Goal: Transaction & Acquisition: Book appointment/travel/reservation

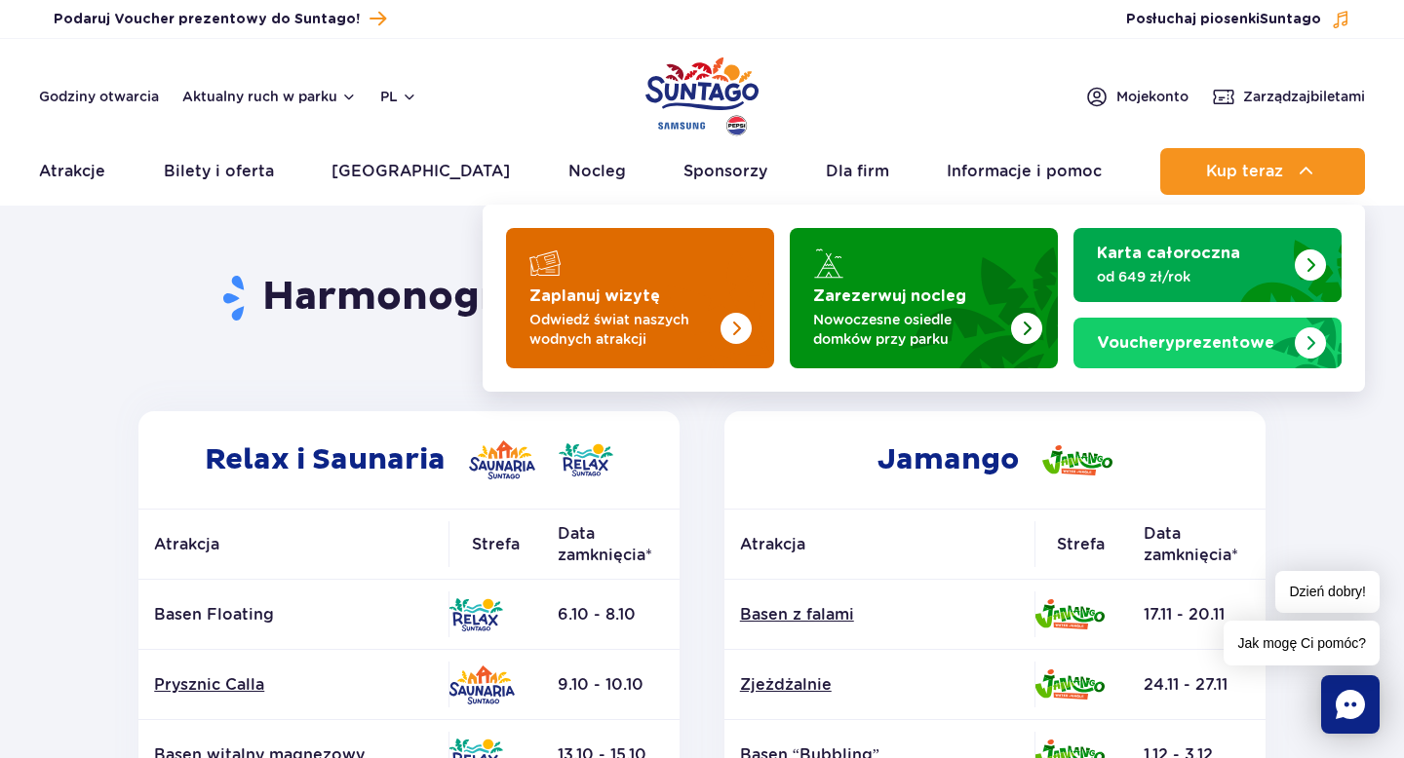
click at [700, 302] on img "Zaplanuj wizytę" at bounding box center [696, 292] width 155 height 152
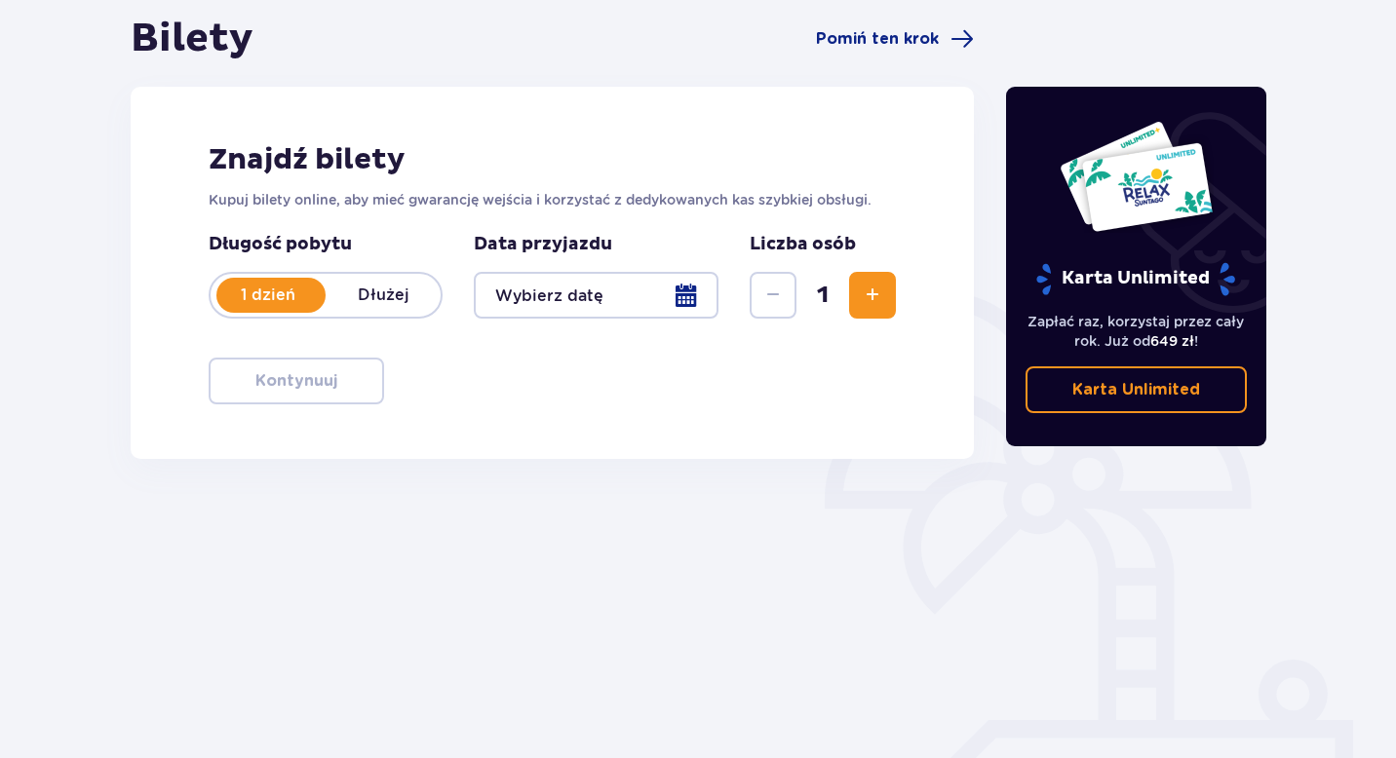
scroll to position [199, 0]
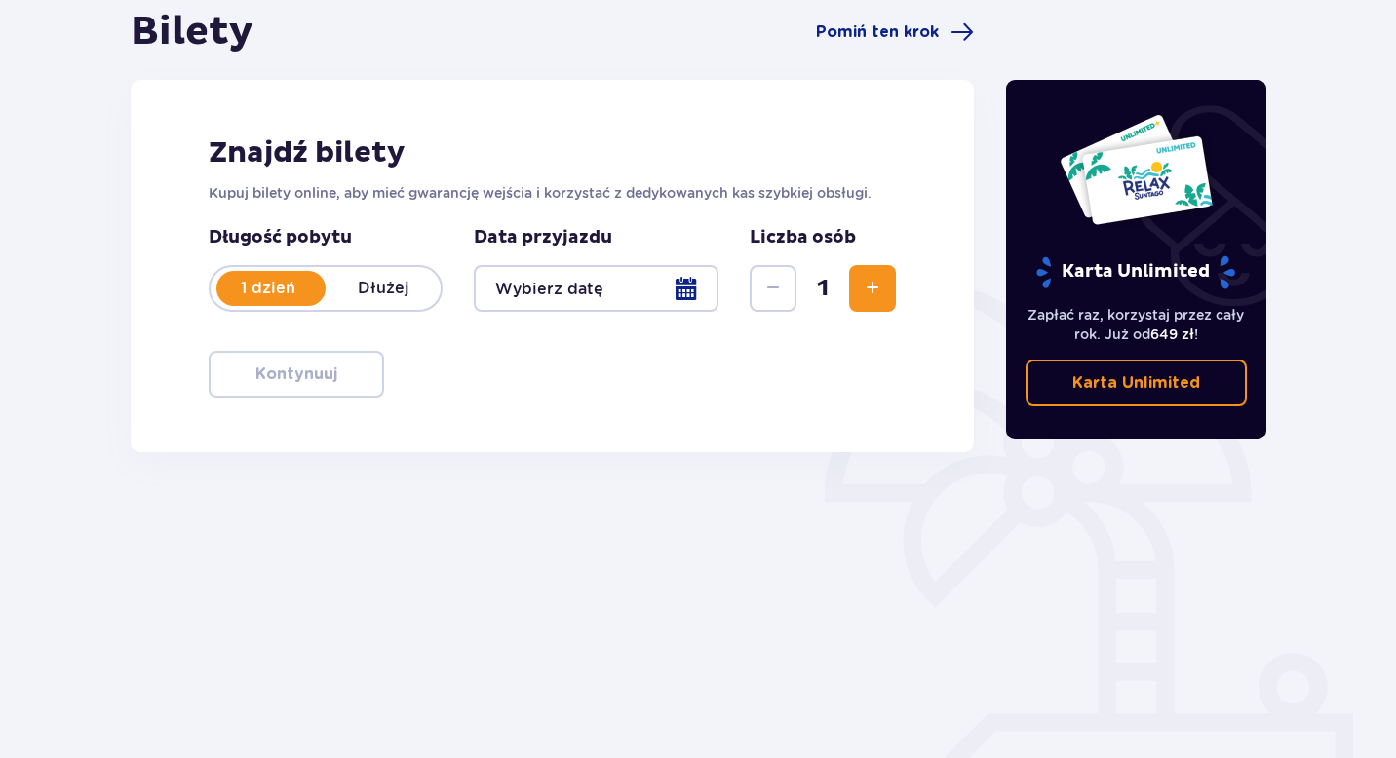
click at [617, 301] on div at bounding box center [596, 288] width 245 height 47
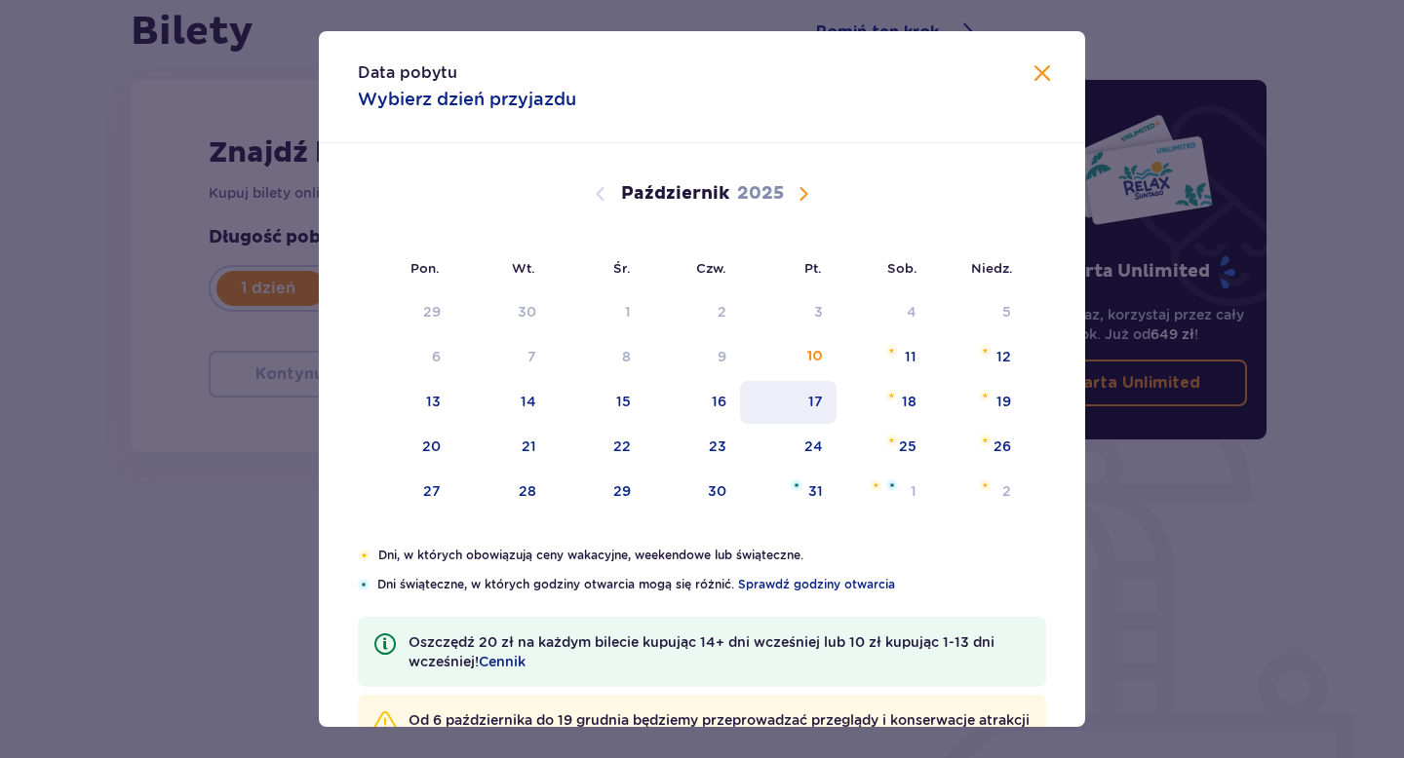
click at [811, 394] on div "17" at bounding box center [815, 401] width 15 height 19
type input "[DATE]"
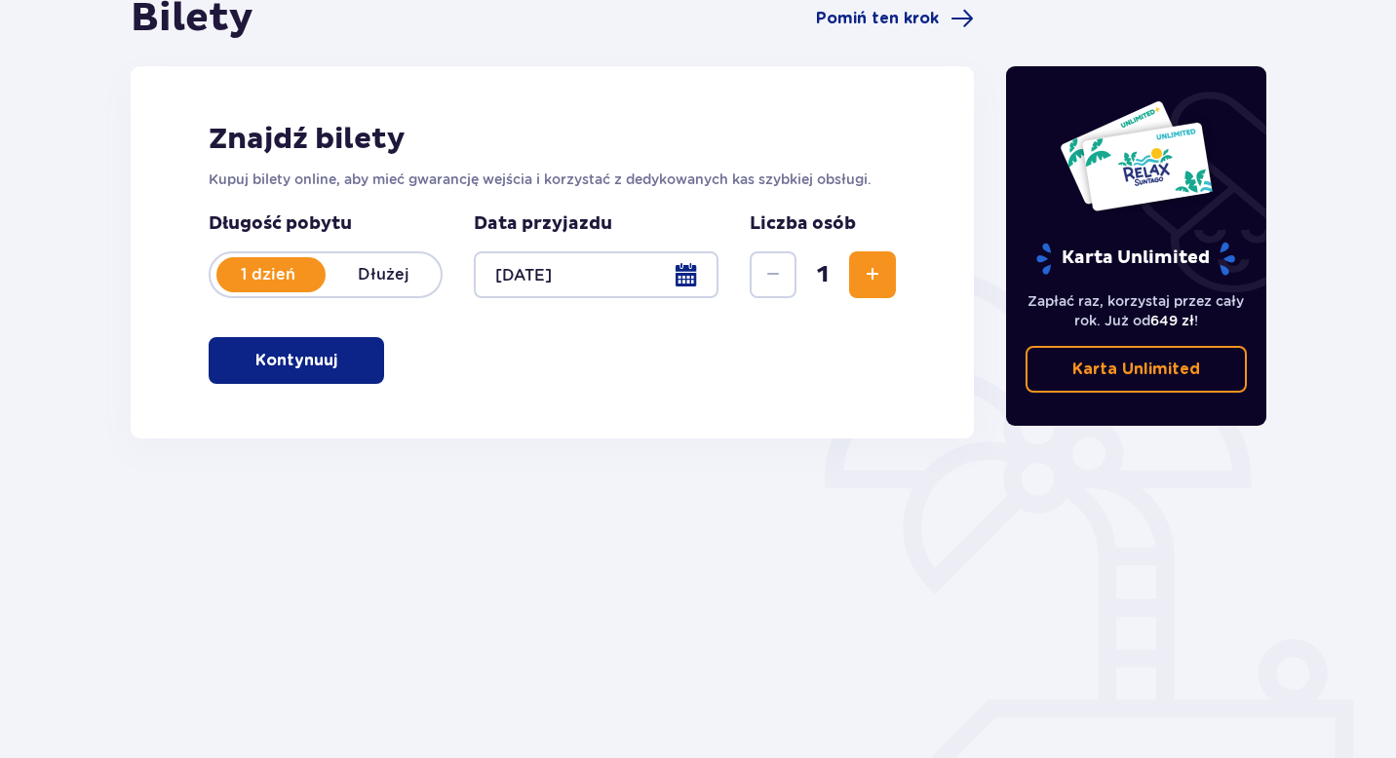
scroll to position [235, 0]
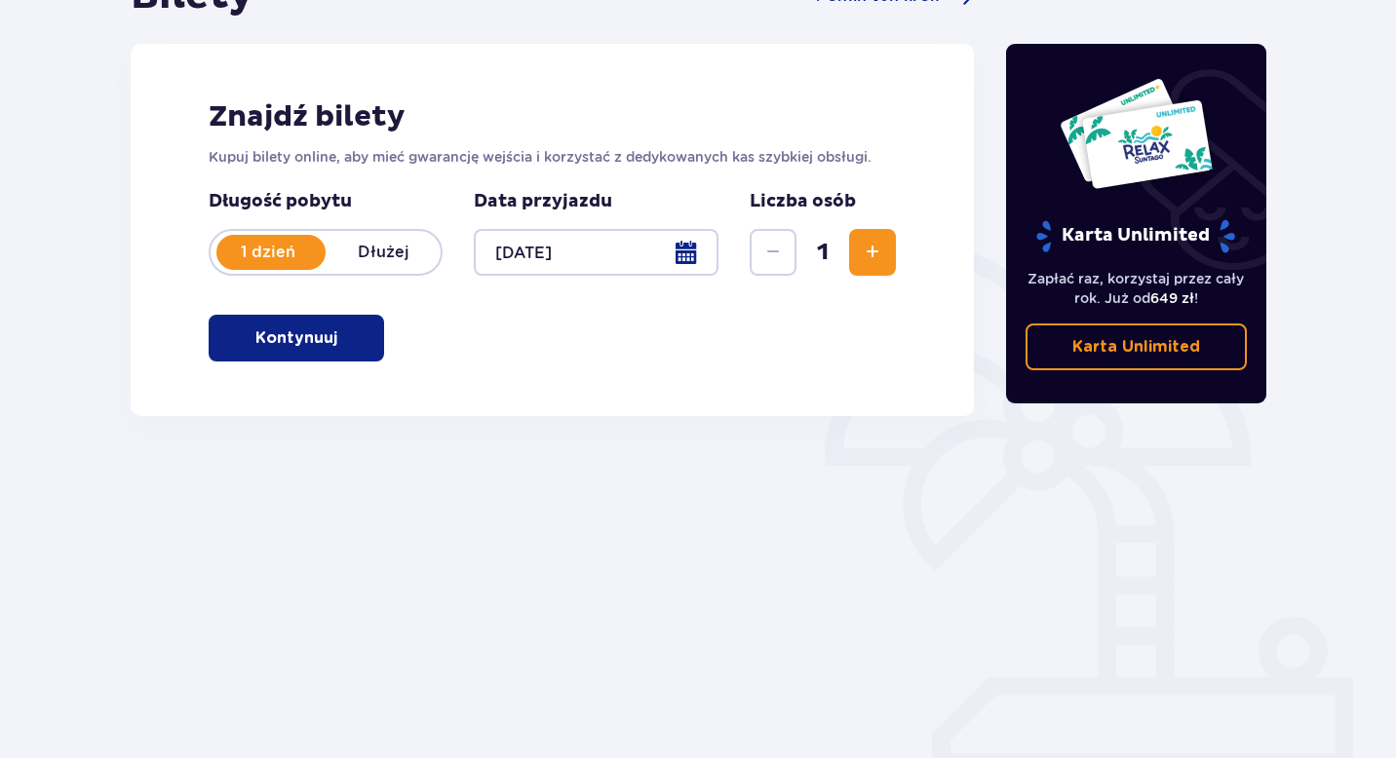
click at [872, 258] on span "Zwiększ" at bounding box center [872, 252] width 23 height 23
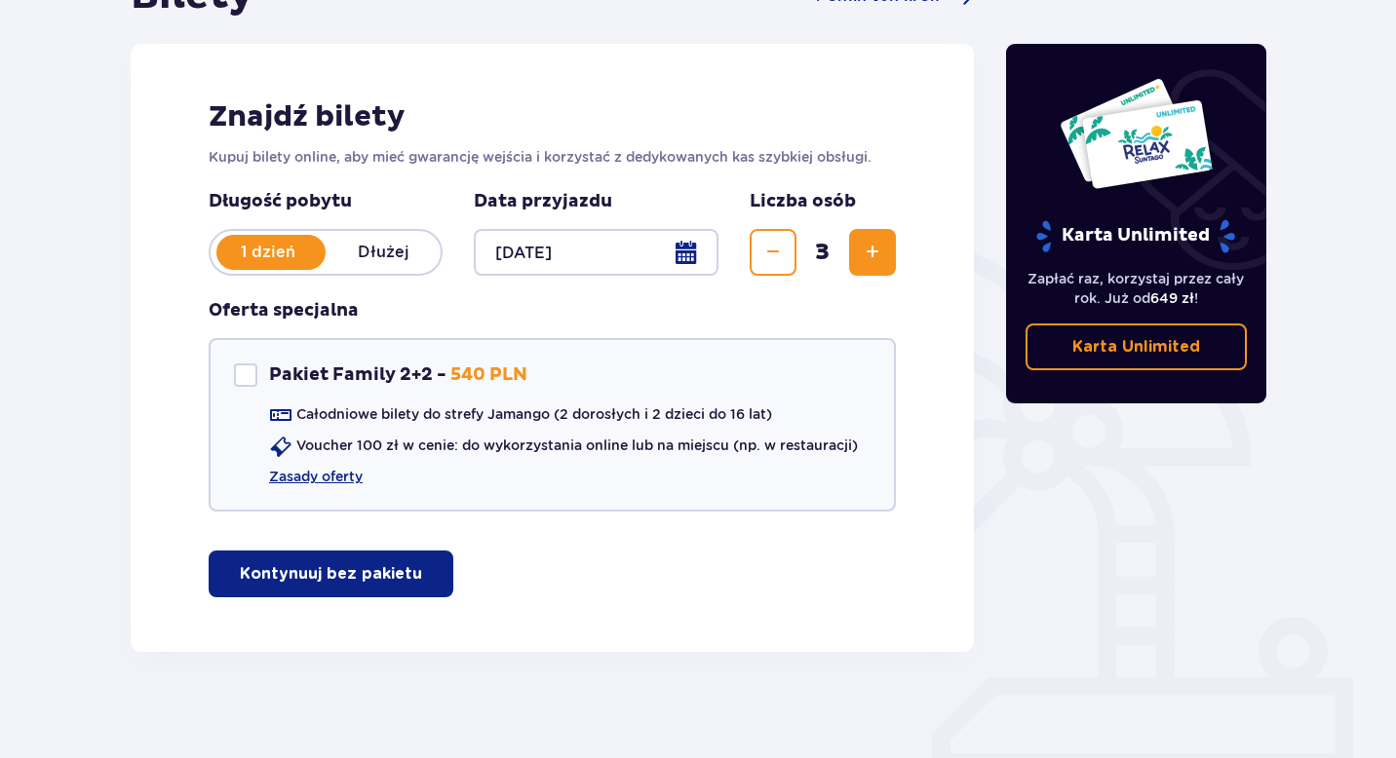
click at [346, 588] on button "Kontynuuj bez pakietu" at bounding box center [331, 574] width 245 height 47
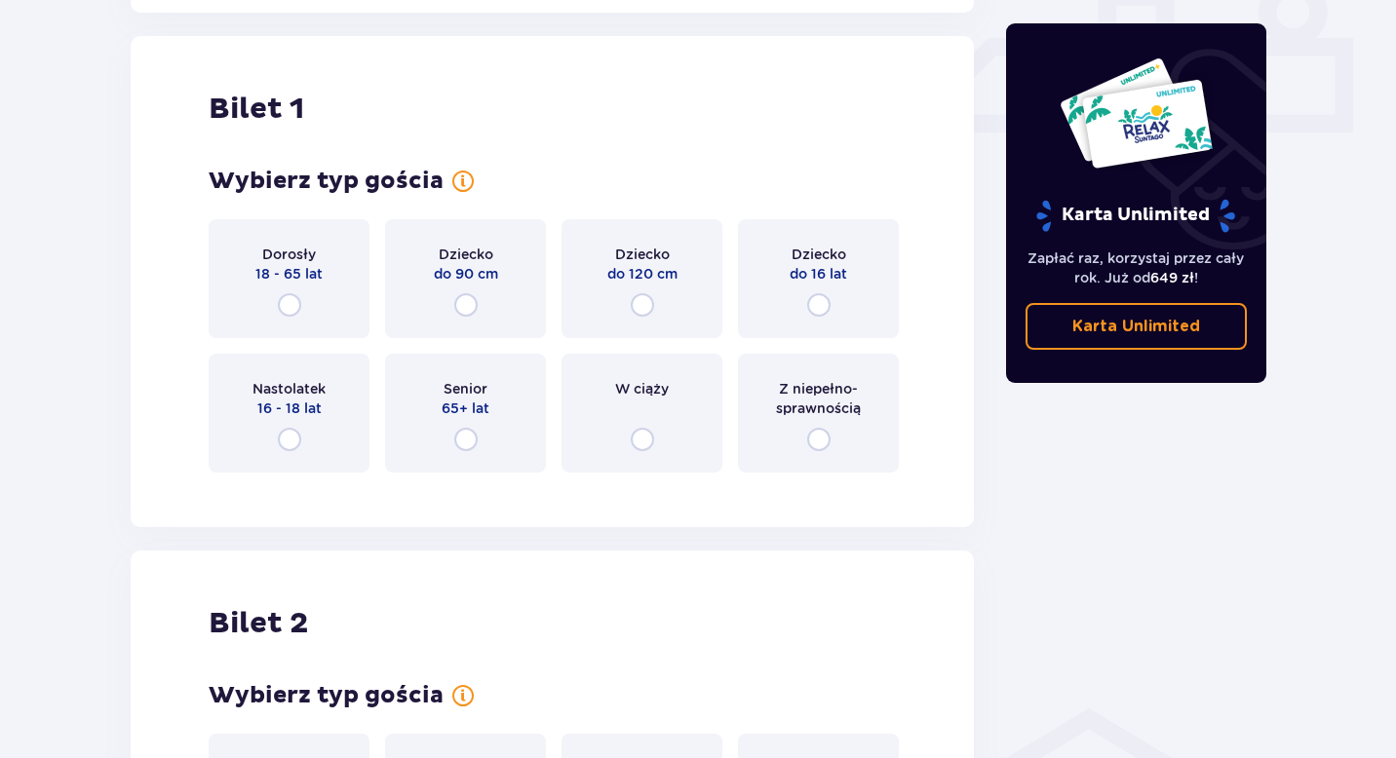
scroll to position [887, 0]
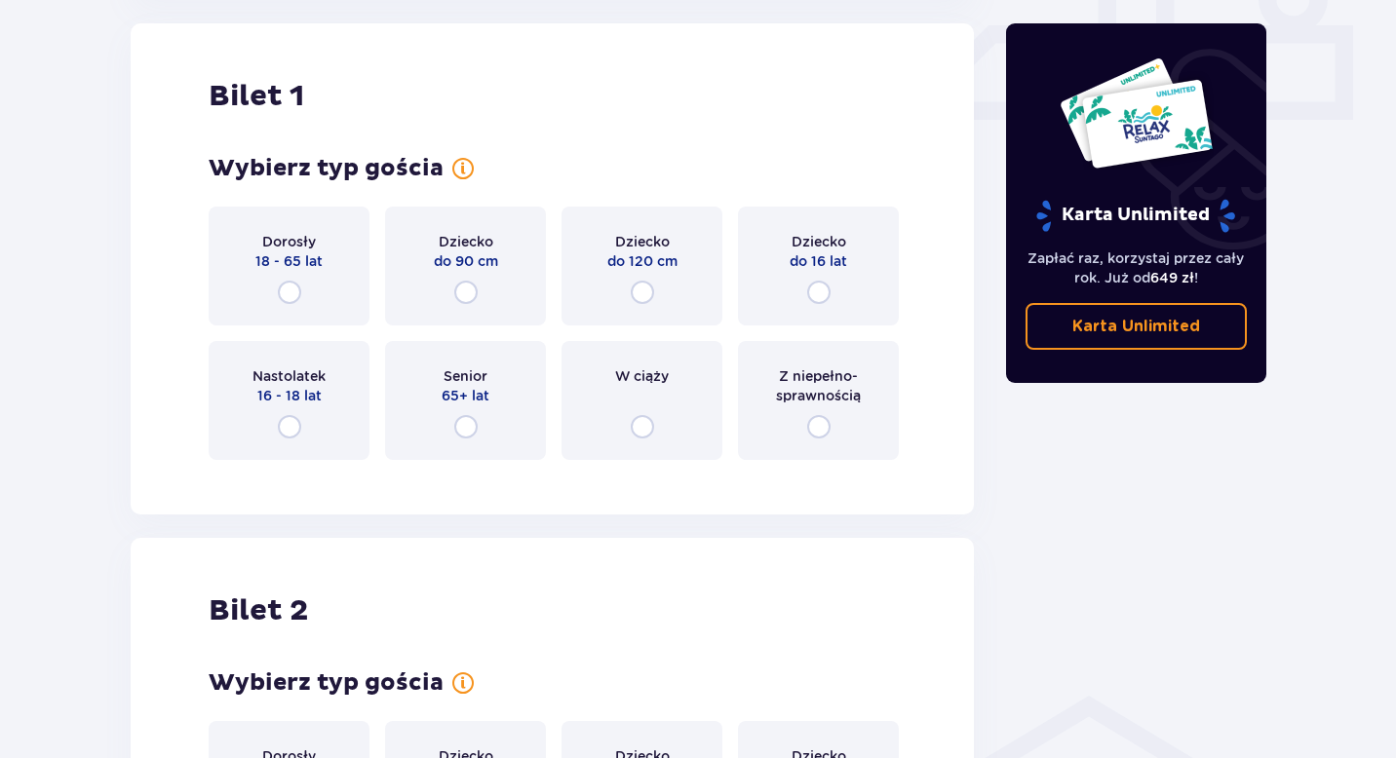
click at [305, 301] on div "Dorosły 18 - 65 lat" at bounding box center [289, 266] width 161 height 119
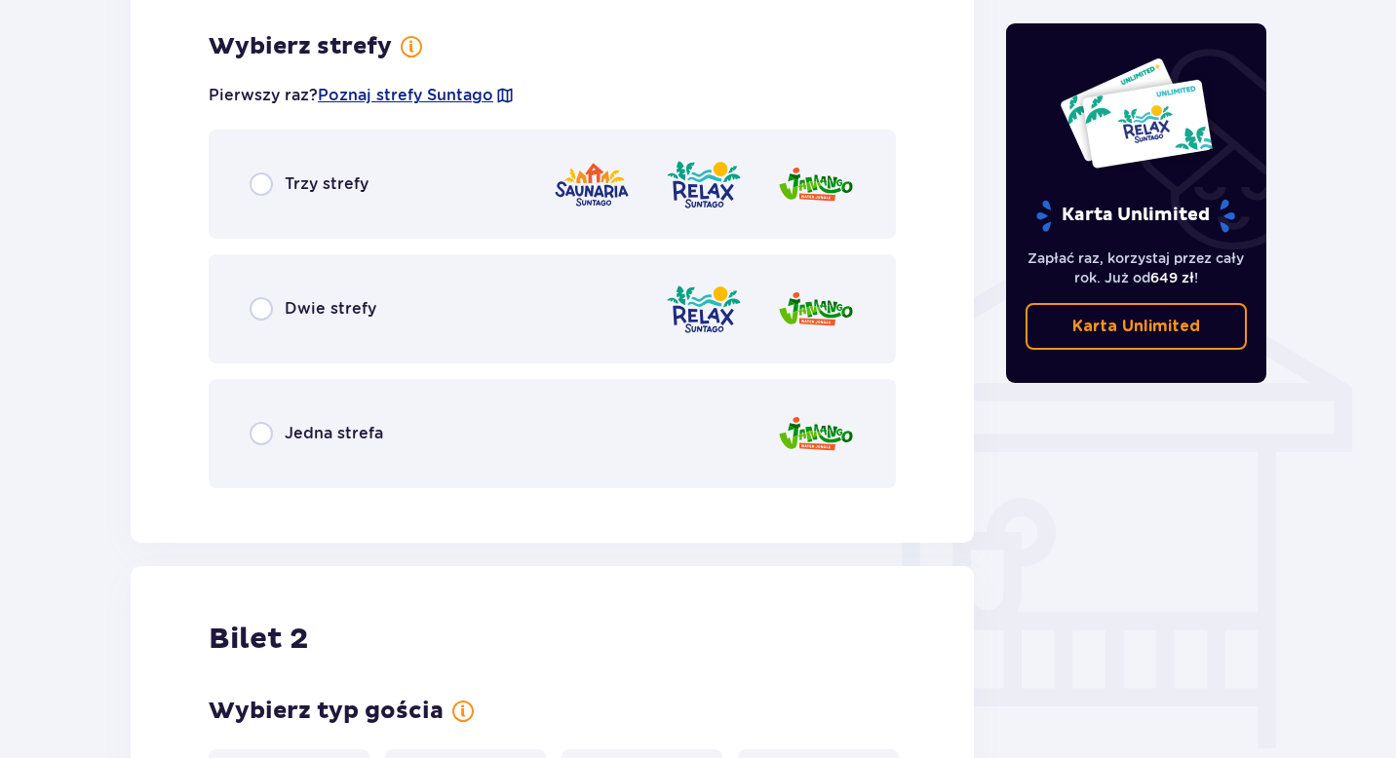
scroll to position [1363, 0]
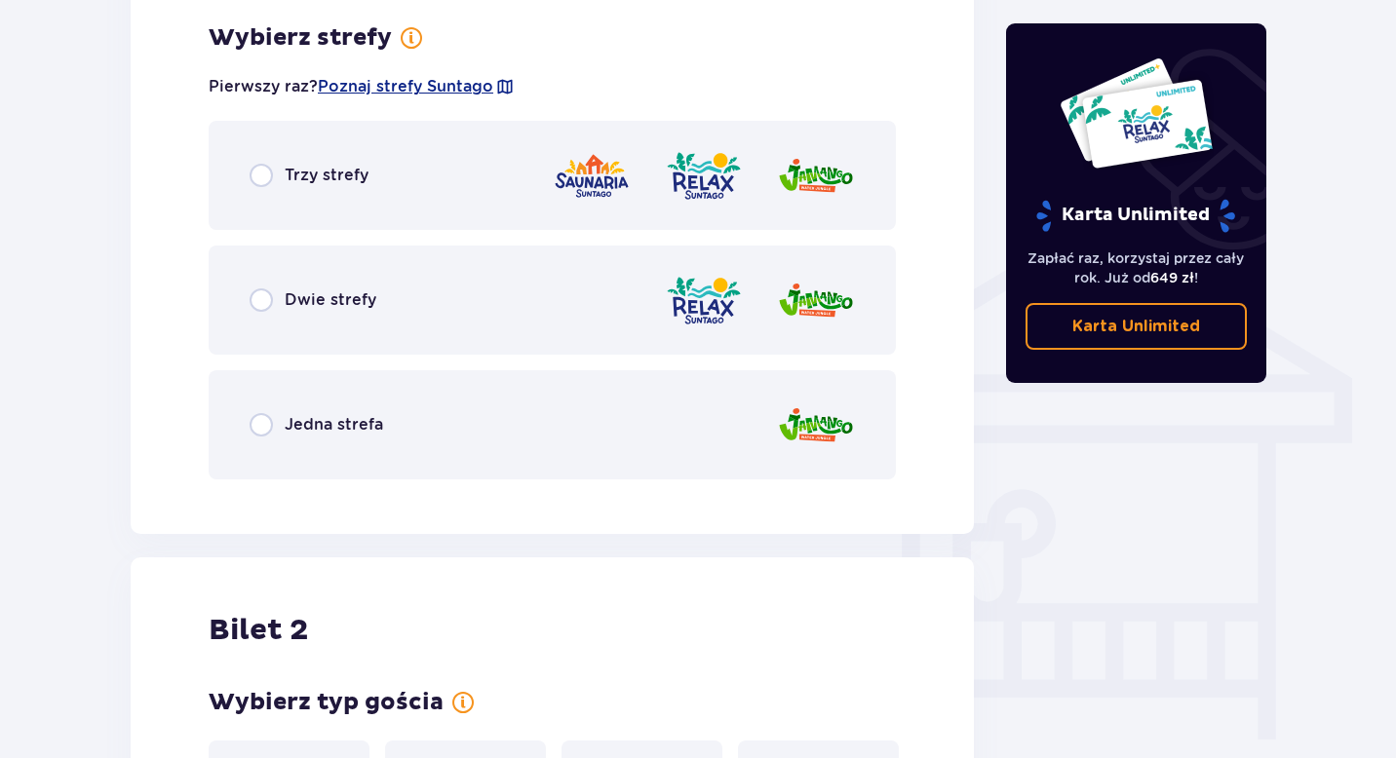
click at [339, 293] on span "Dwie strefy" at bounding box center [331, 299] width 92 height 21
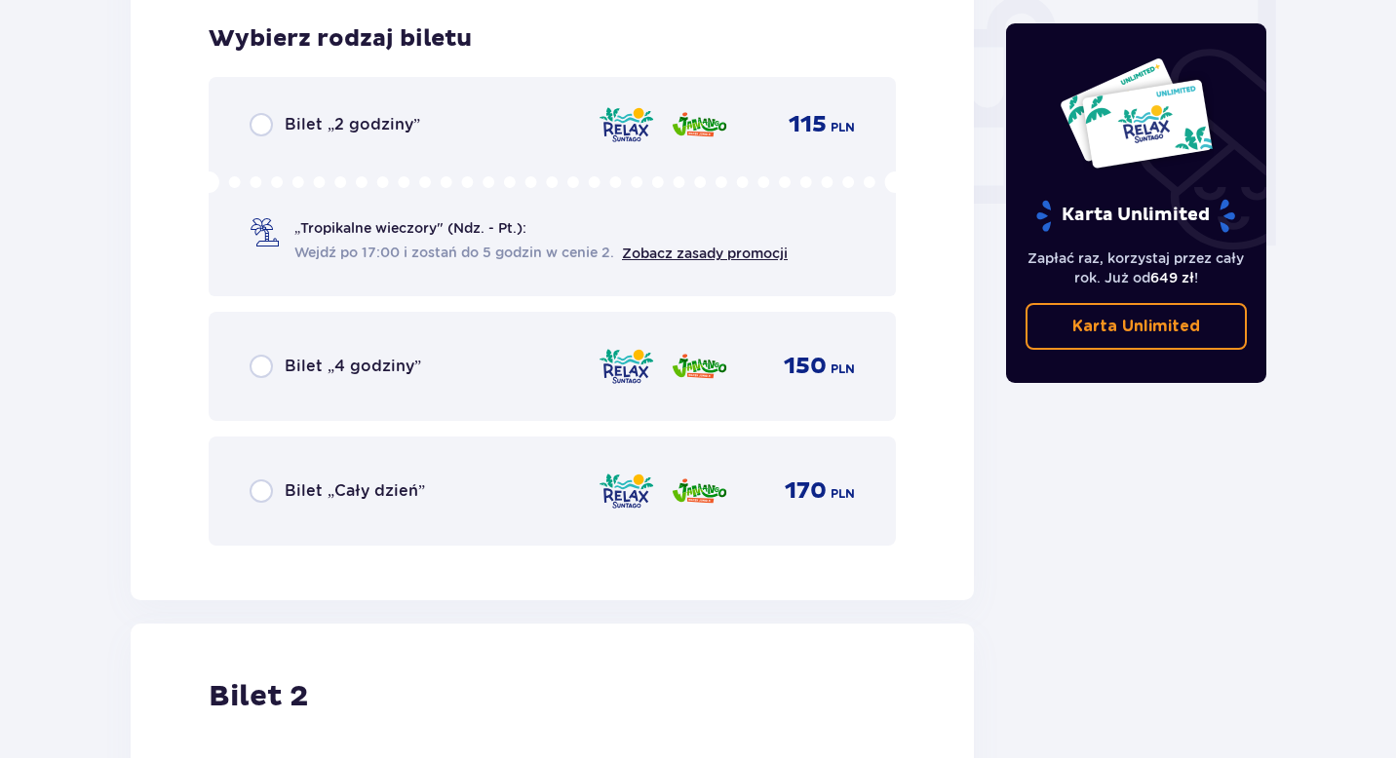
scroll to position [1858, 0]
click at [380, 146] on div "Bilet „2 godziny” 115 PLN „Tropikalne wieczory" (Ndz. - Pt.): Wejdź po 17:00 i …" at bounding box center [552, 185] width 687 height 219
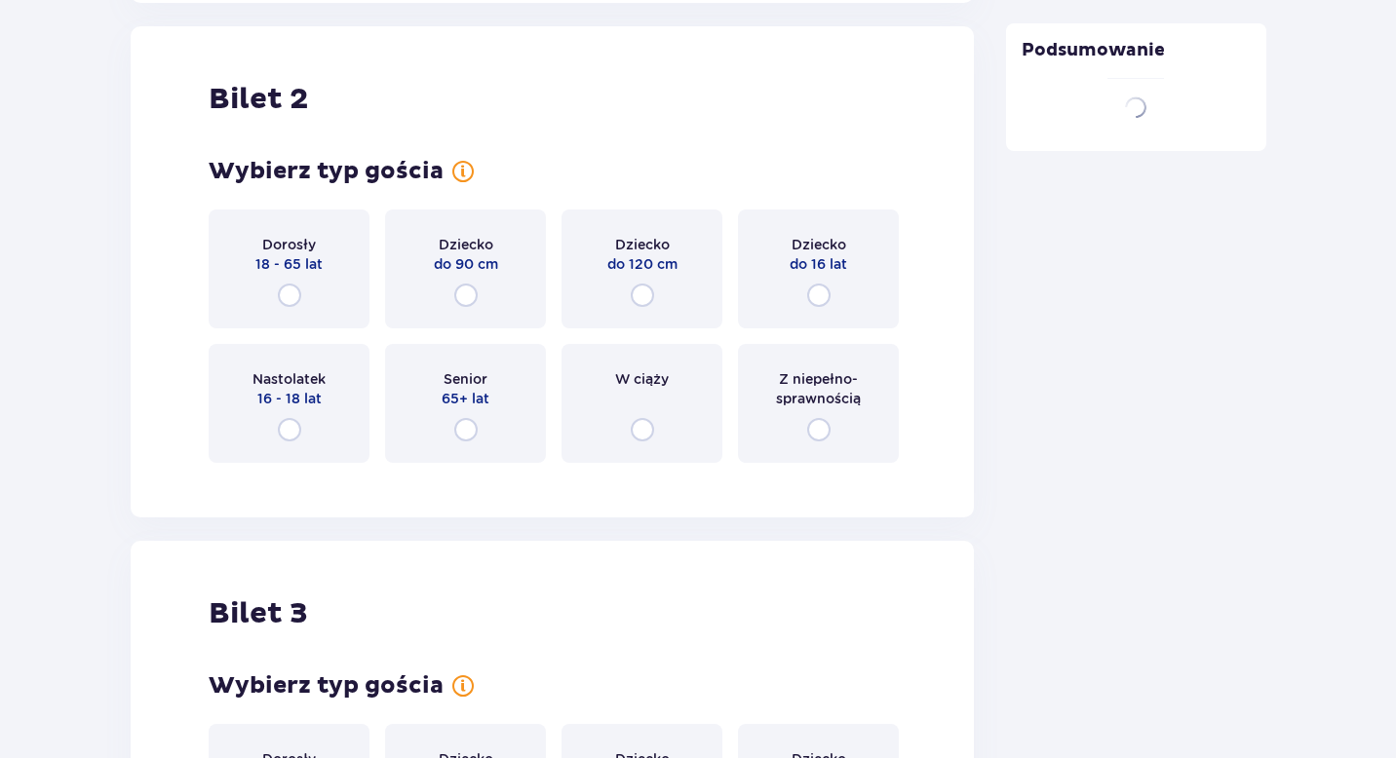
scroll to position [2457, 0]
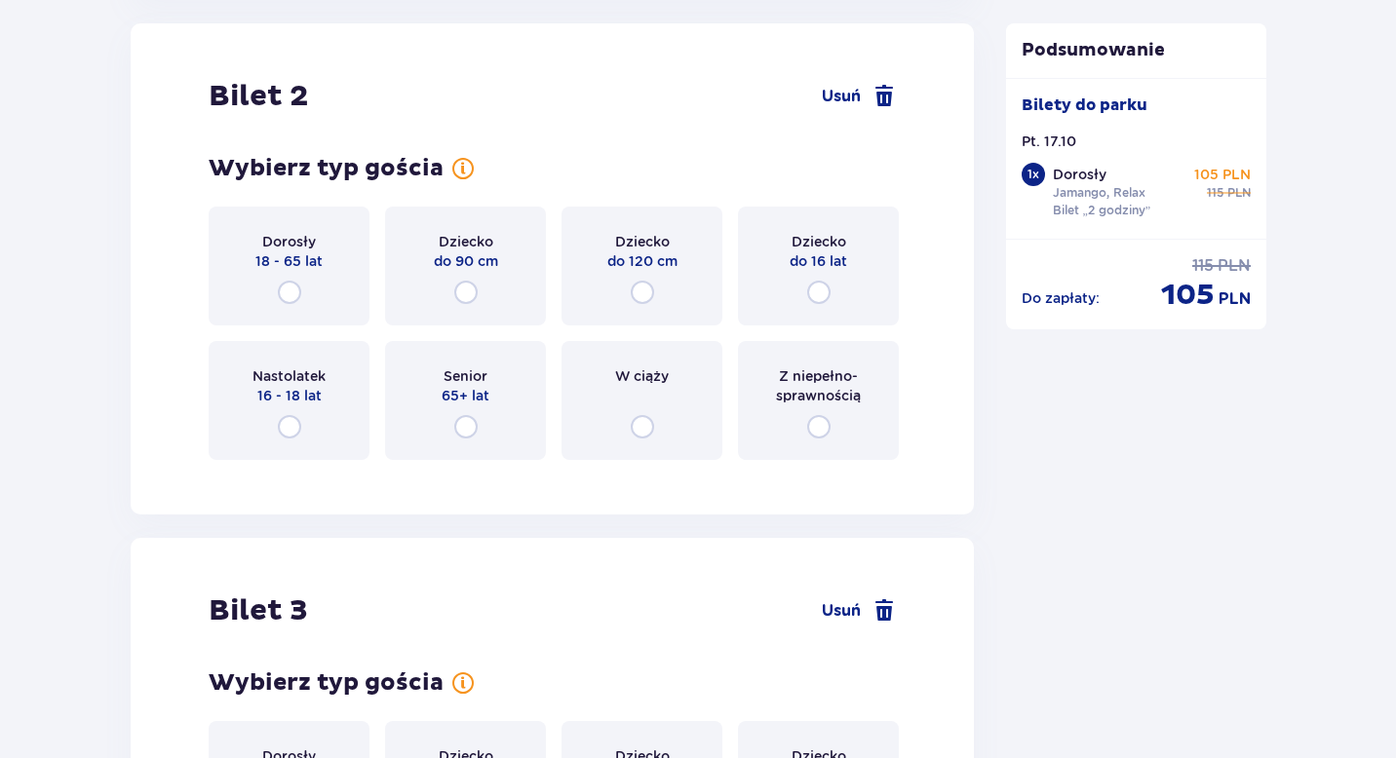
click at [300, 284] on div "Dorosły 18 - 65 lat" at bounding box center [289, 266] width 161 height 119
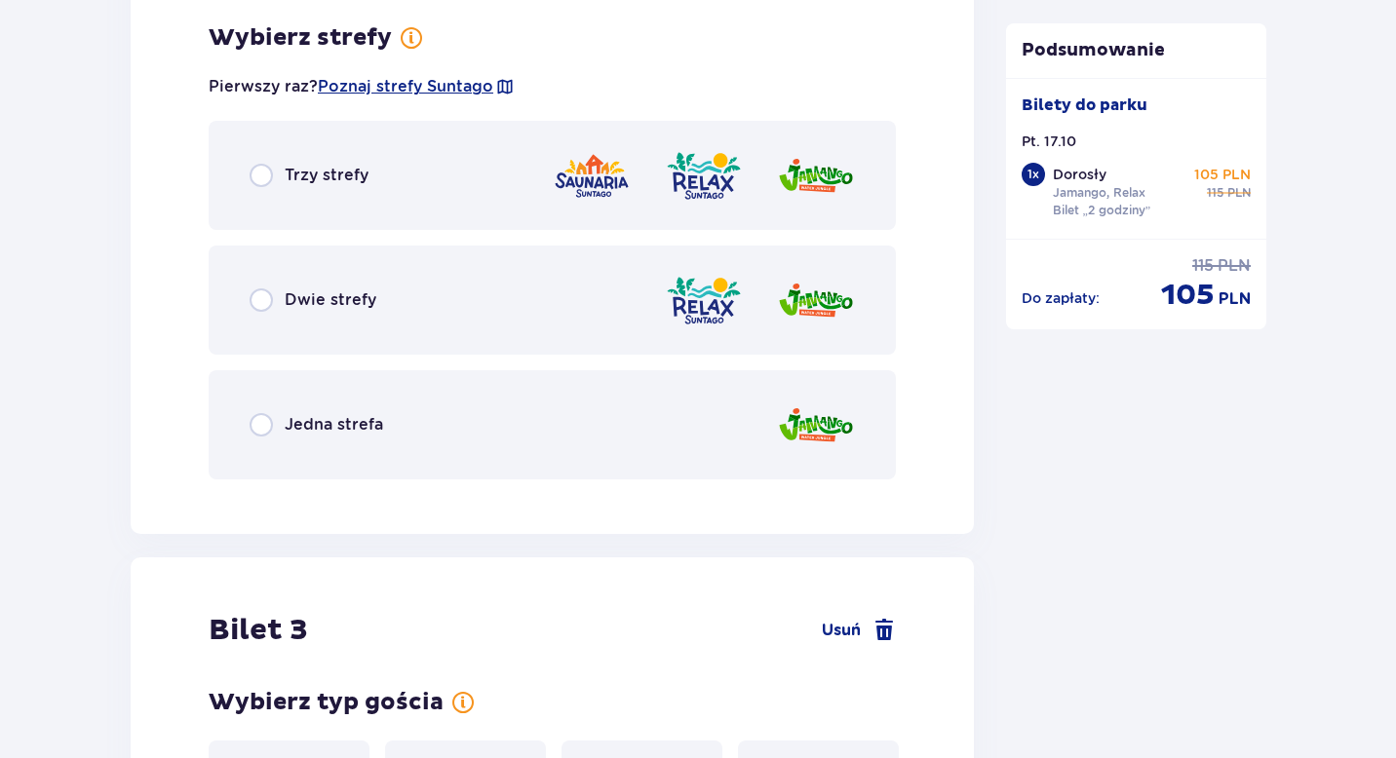
click at [332, 303] on span "Dwie strefy" at bounding box center [331, 299] width 92 height 21
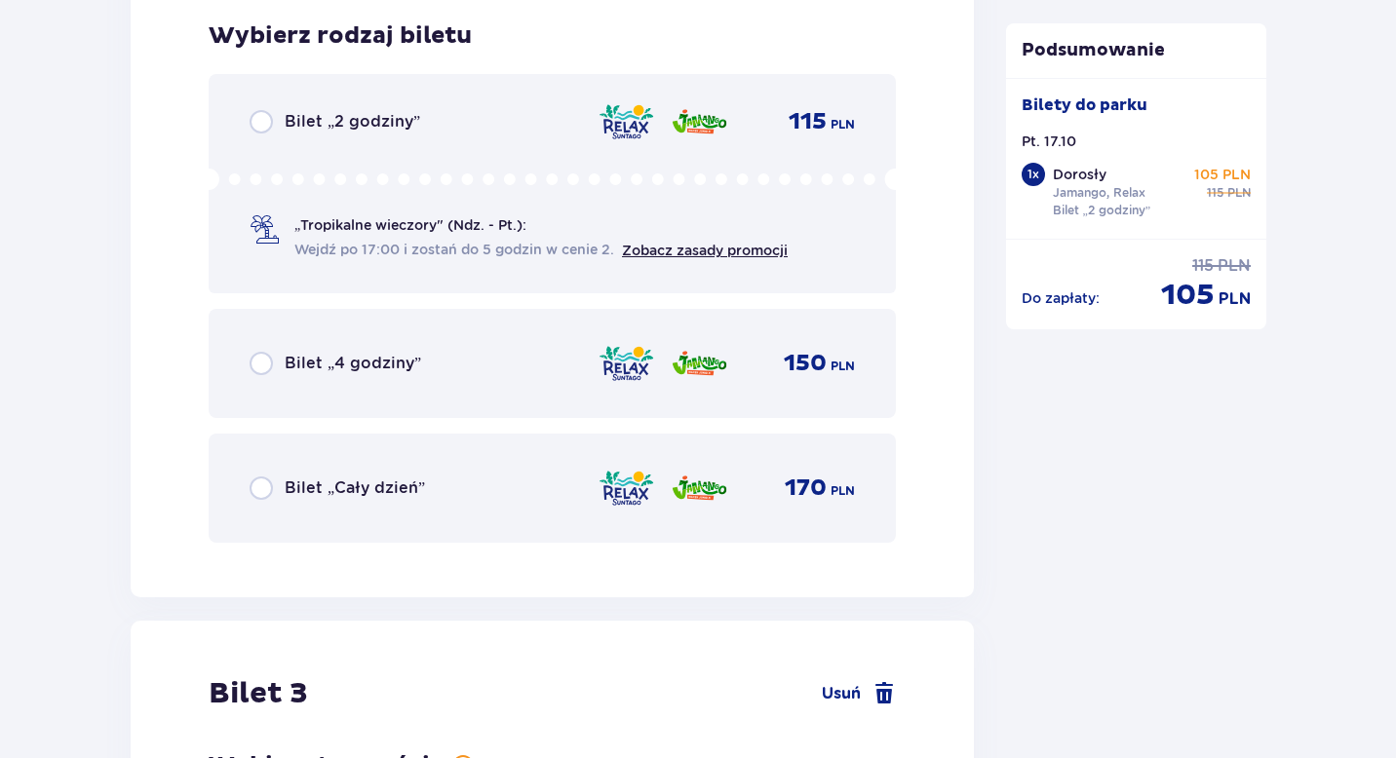
scroll to position [3432, 0]
click at [341, 136] on div "Bilet „2 godziny” 115 PLN „Tropikalne wieczory" (Ndz. - Pt.): Wejdź po 17:00 i …" at bounding box center [552, 181] width 687 height 219
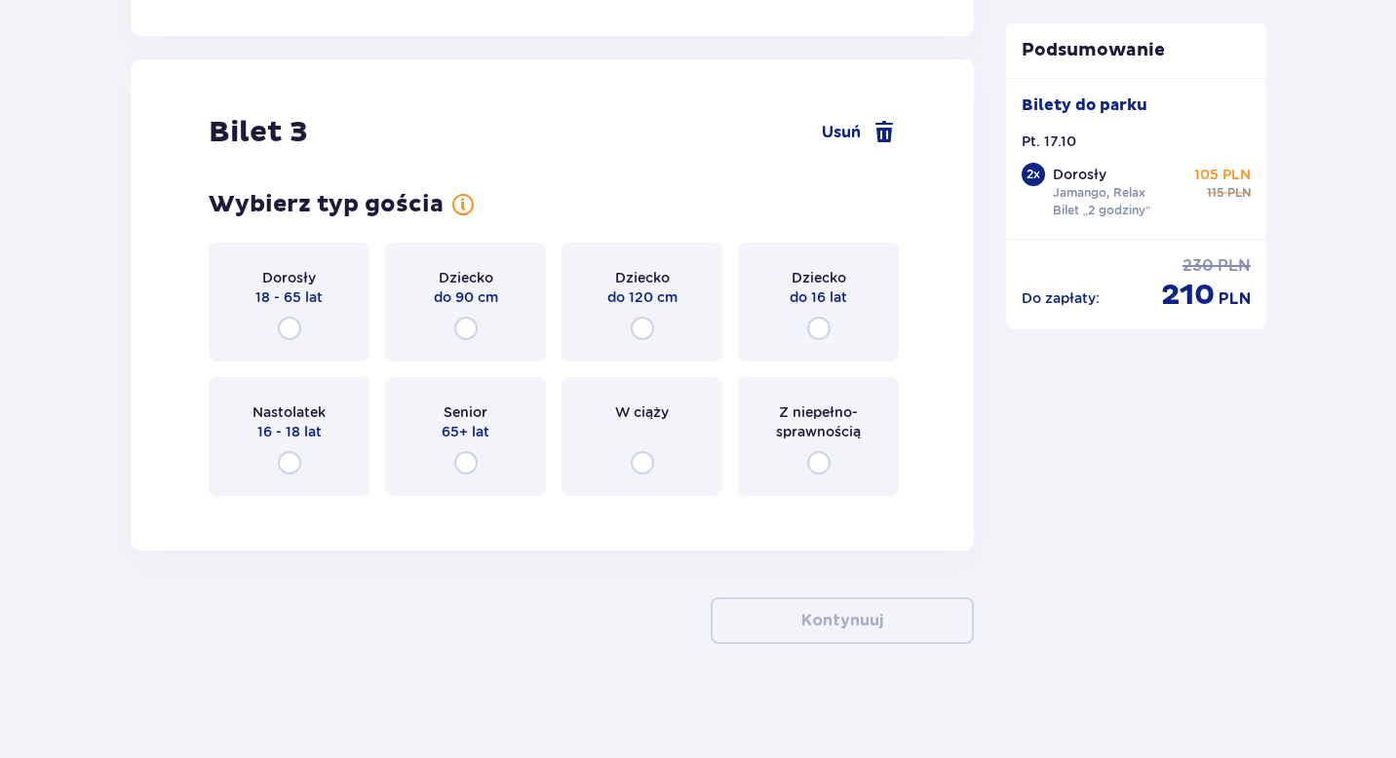
scroll to position [3994, 0]
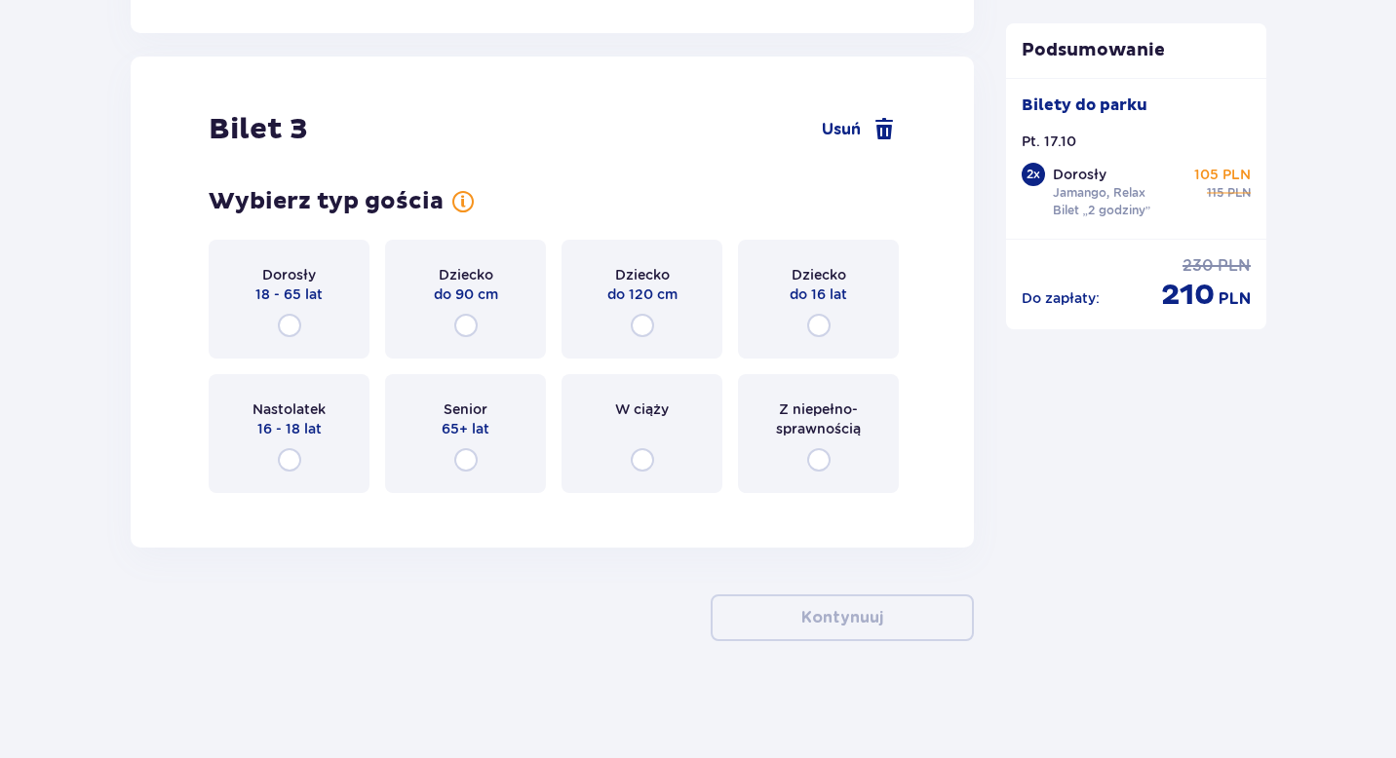
click at [637, 453] on input "radio" at bounding box center [642, 459] width 23 height 23
radio input "true"
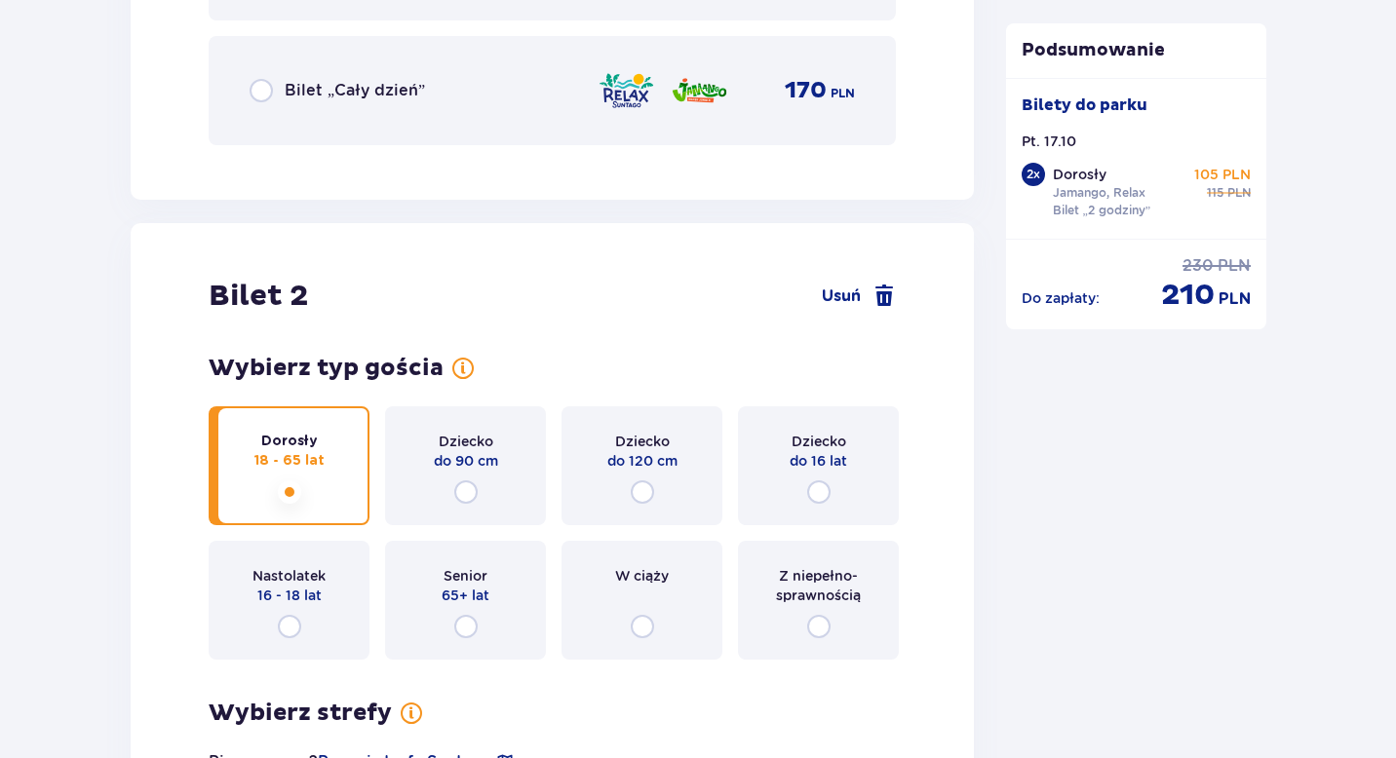
scroll to position [2302, 0]
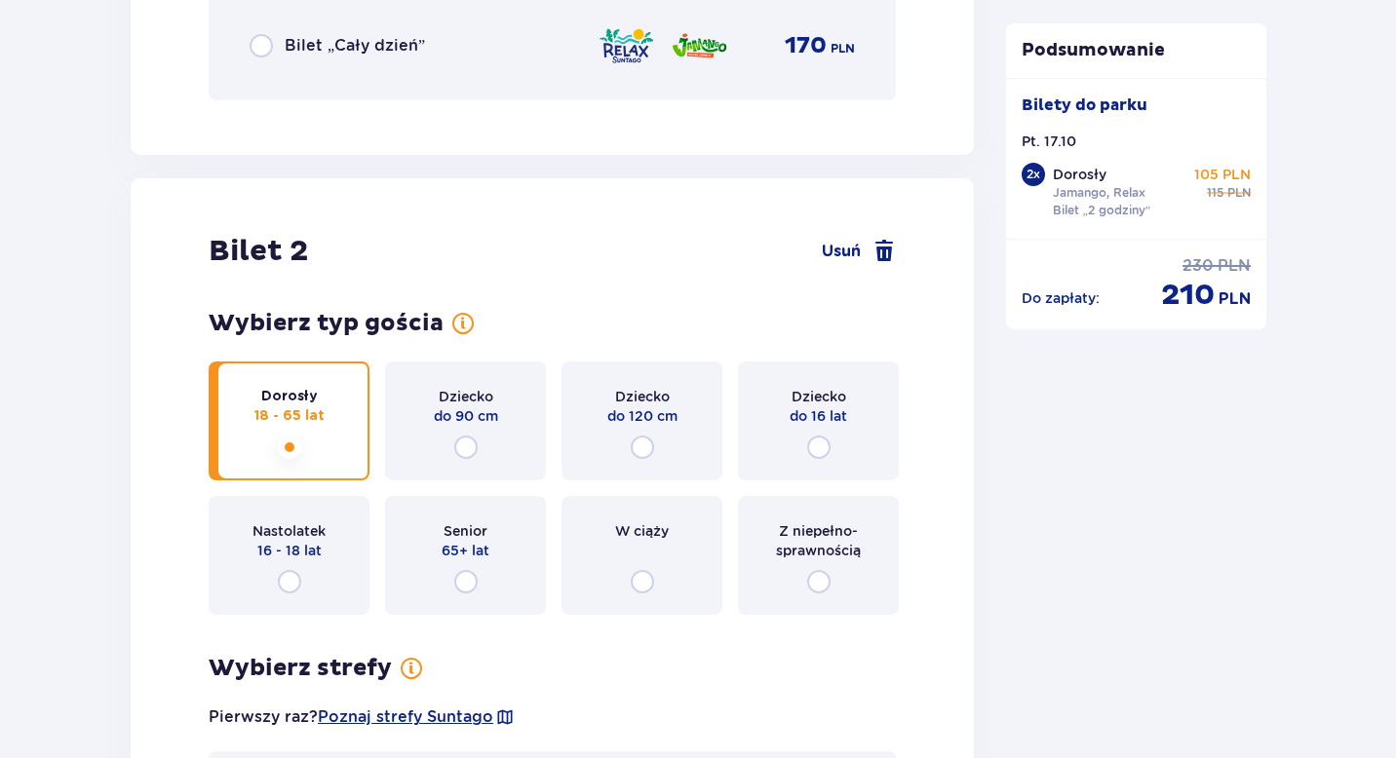
click at [476, 451] on input "radio" at bounding box center [465, 447] width 23 height 23
radio input "true"
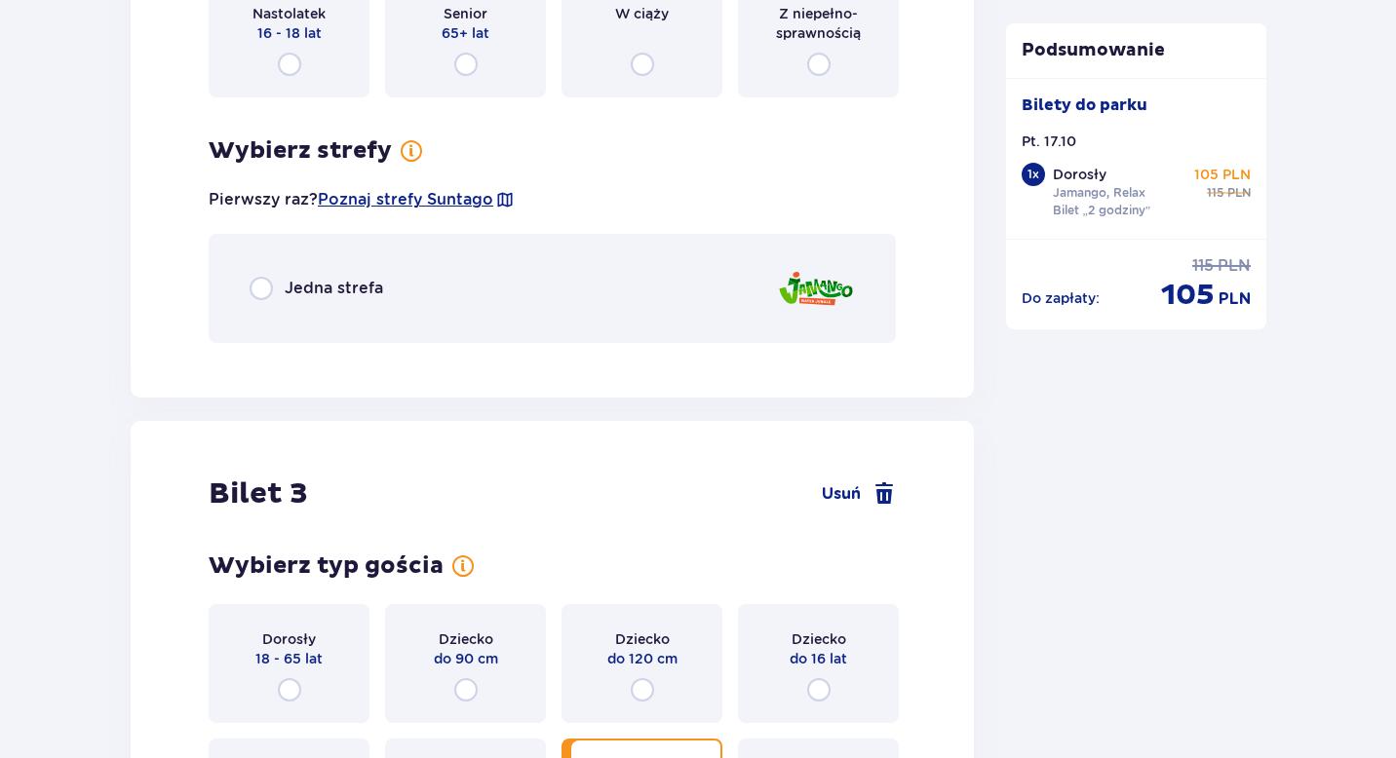
scroll to position [2717, 0]
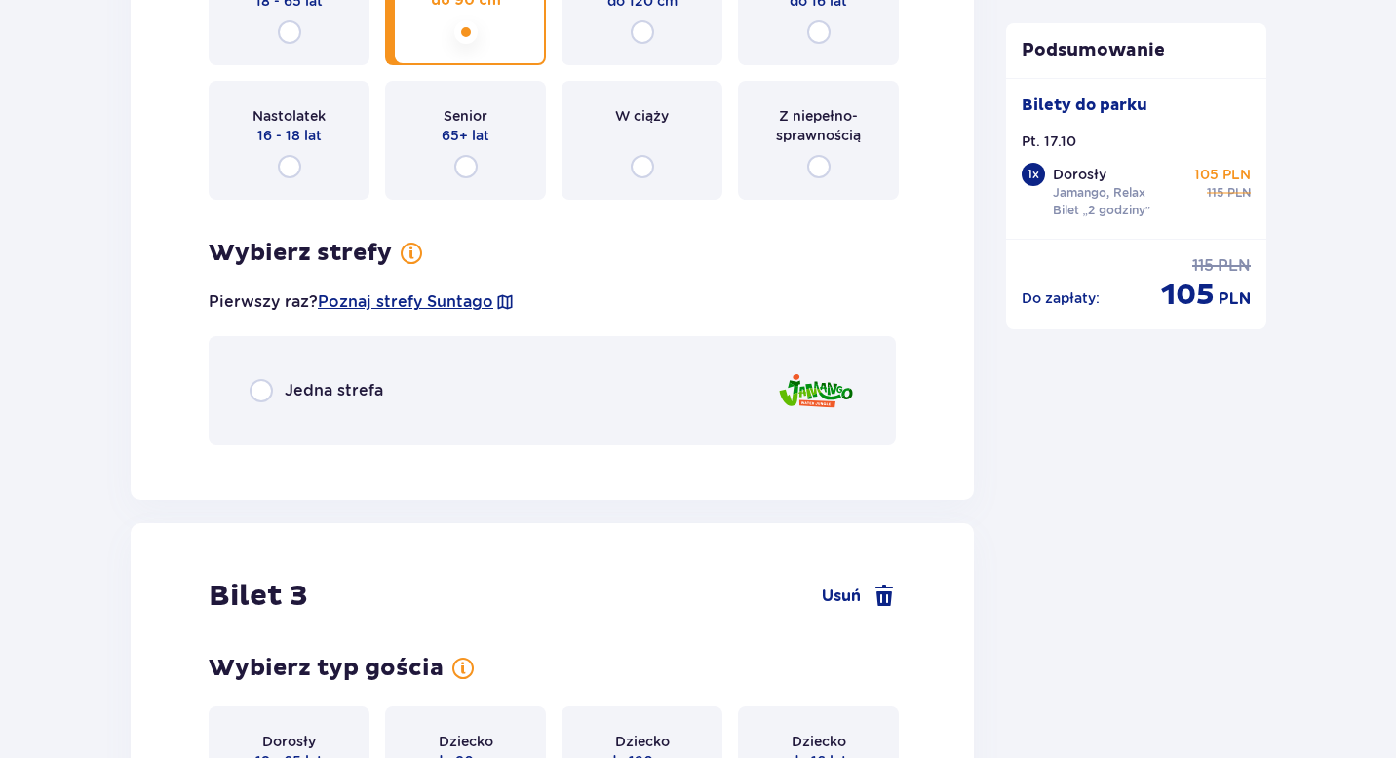
click at [463, 364] on div "Jedna strefa" at bounding box center [552, 390] width 687 height 109
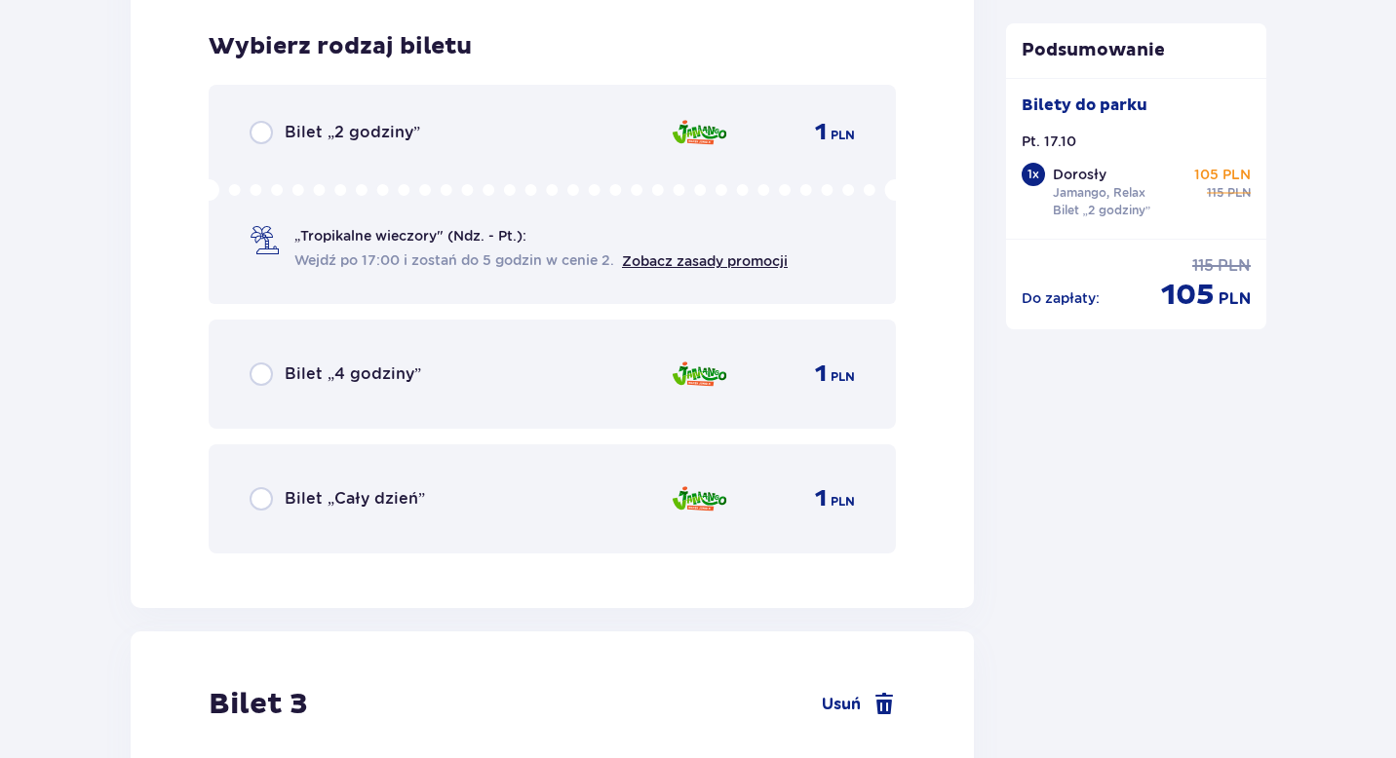
scroll to position [3178, 0]
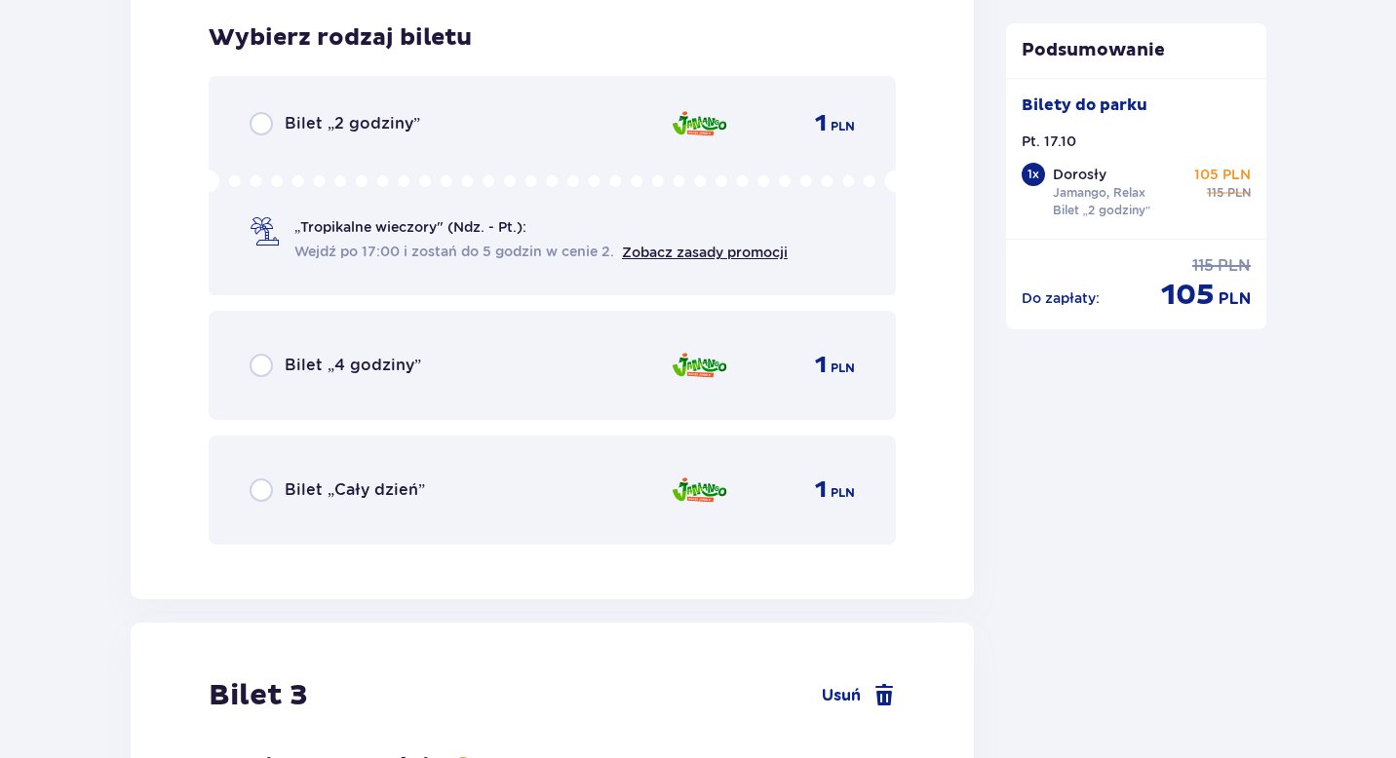
click at [517, 132] on div "Bilet „2 godziny” 1 PLN" at bounding box center [552, 123] width 605 height 23
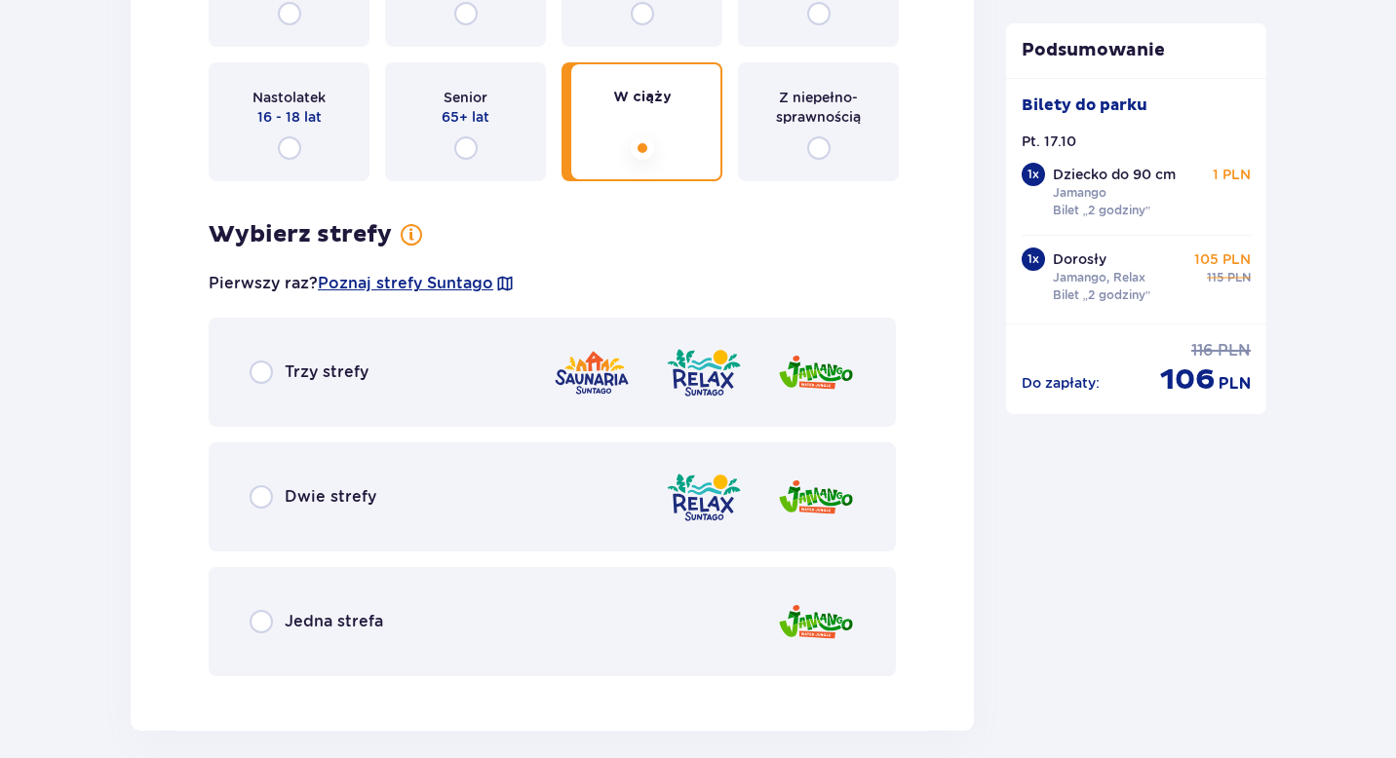
scroll to position [4055, 0]
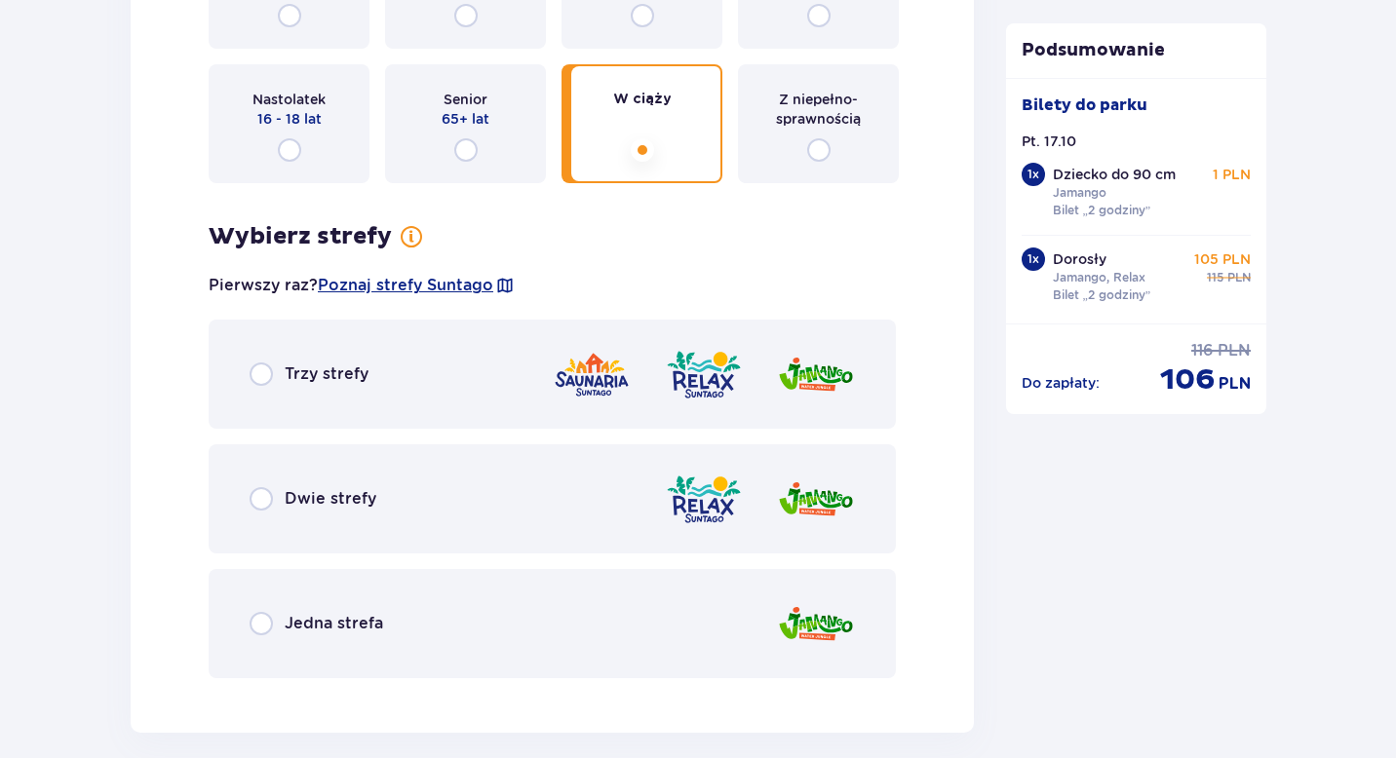
click at [481, 481] on div "Dwie strefy" at bounding box center [552, 498] width 687 height 109
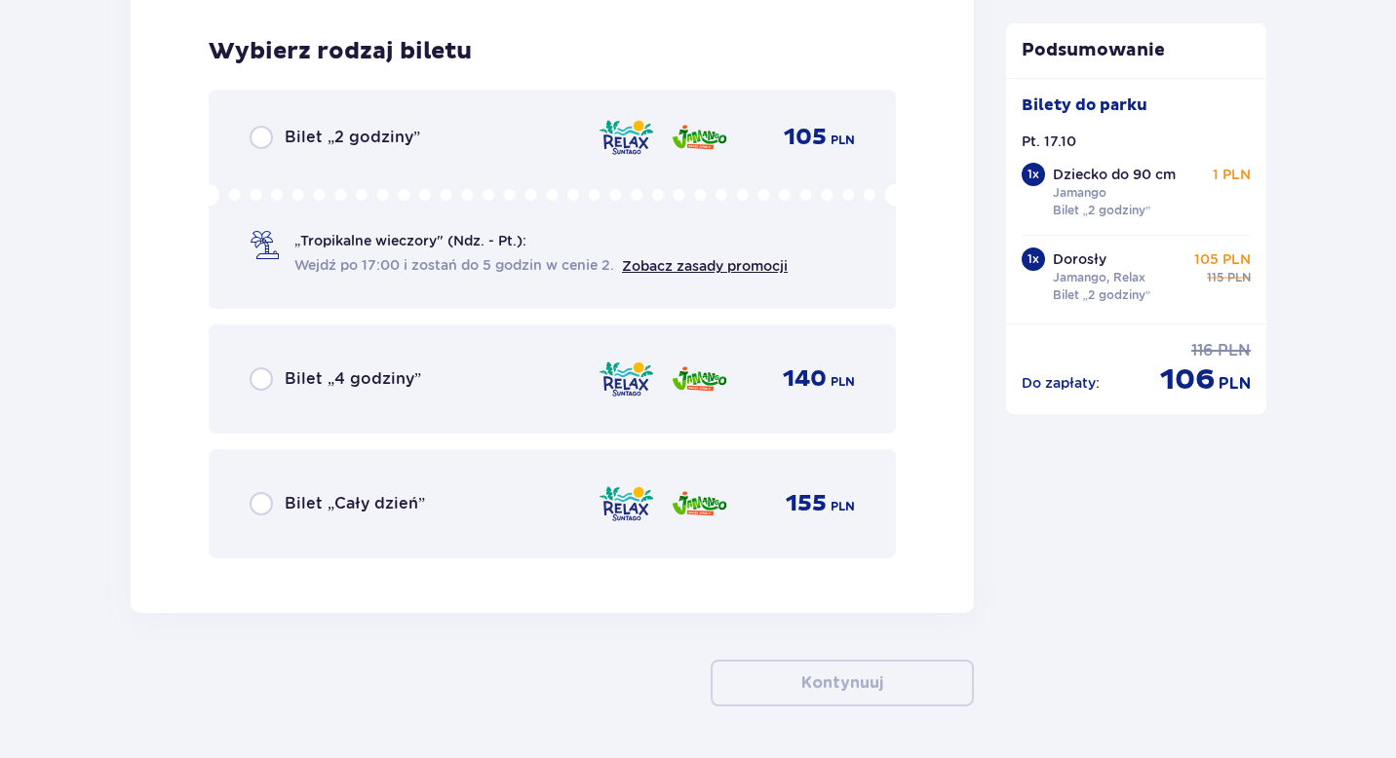
scroll to position [4749, 0]
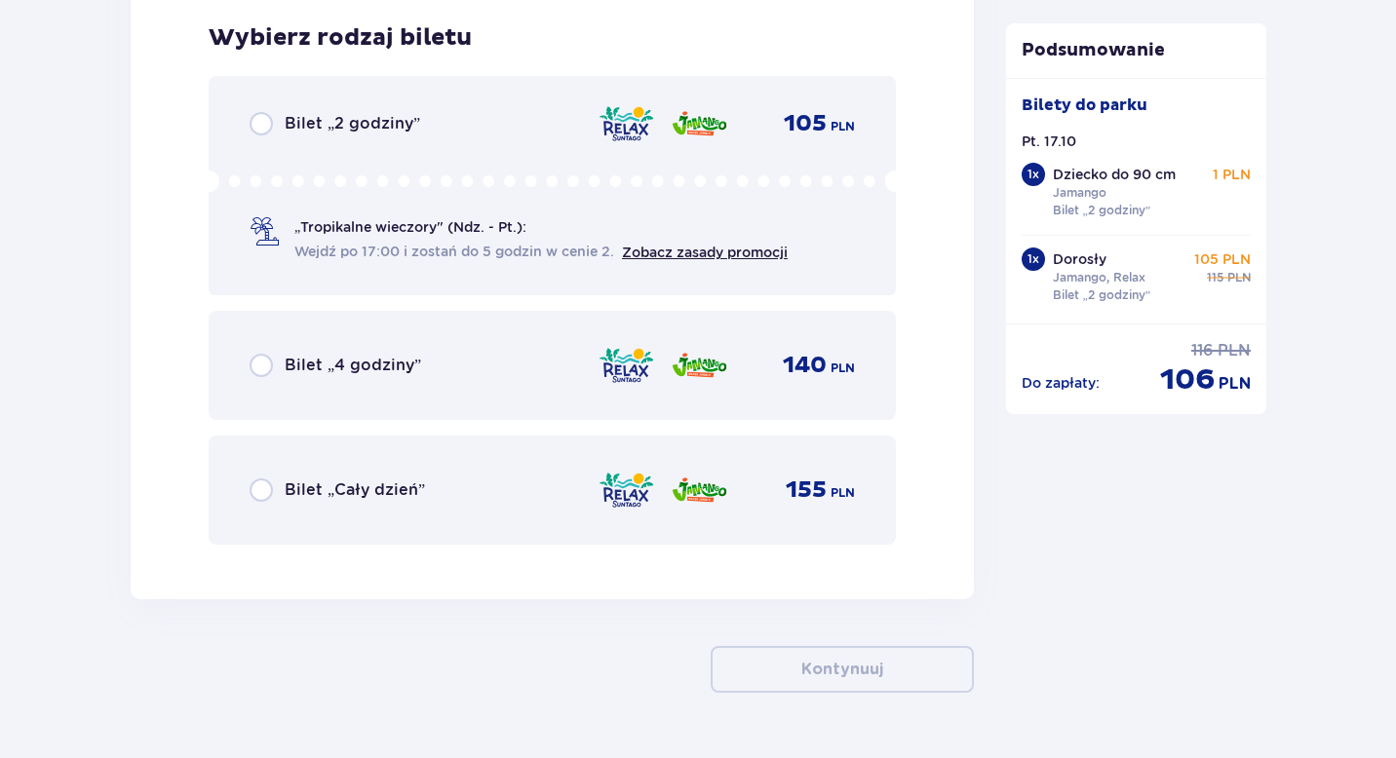
click at [544, 166] on div "Bilet „2 godziny” 105 PLN „Tropikalne wieczory" (Ndz. - Pt.): Wejdź po 17:00 i …" at bounding box center [552, 185] width 687 height 219
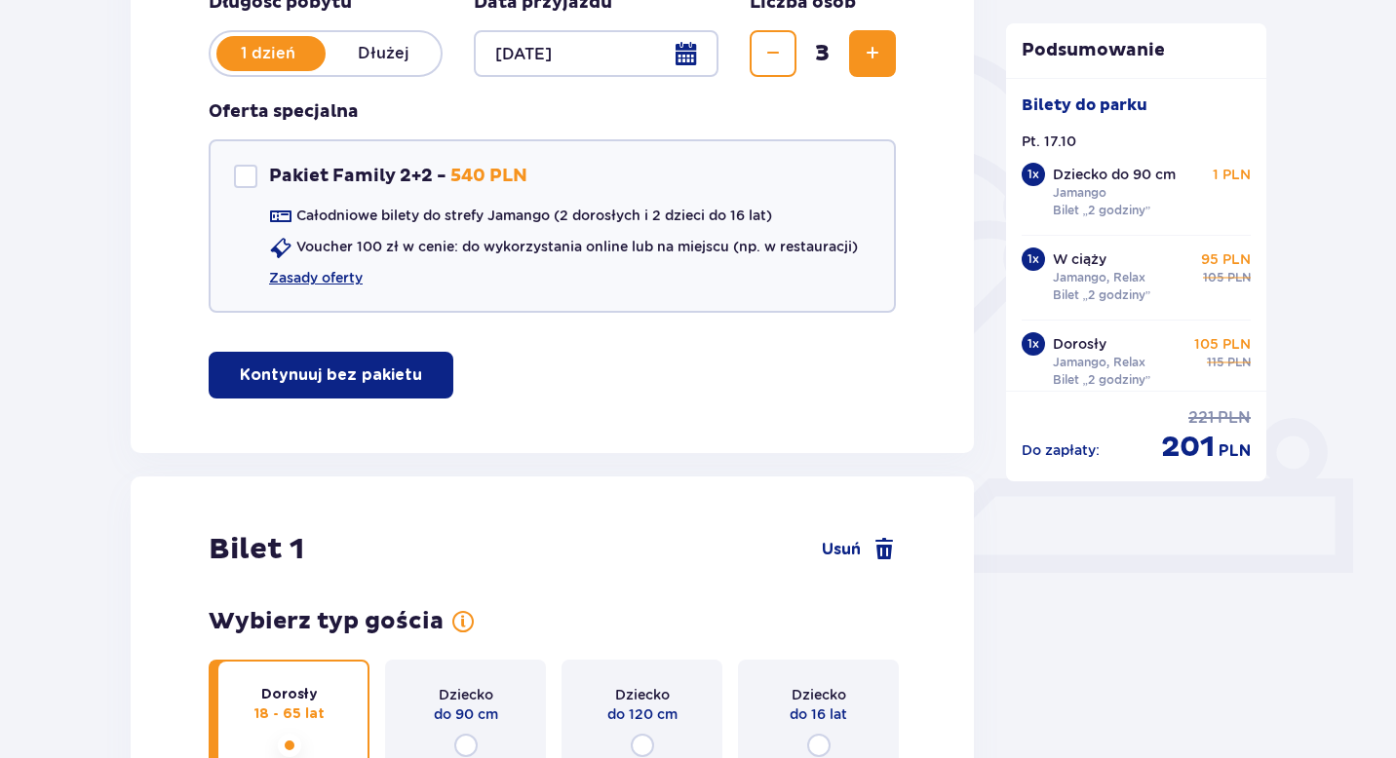
scroll to position [0, 0]
